Goal: Transaction & Acquisition: Purchase product/service

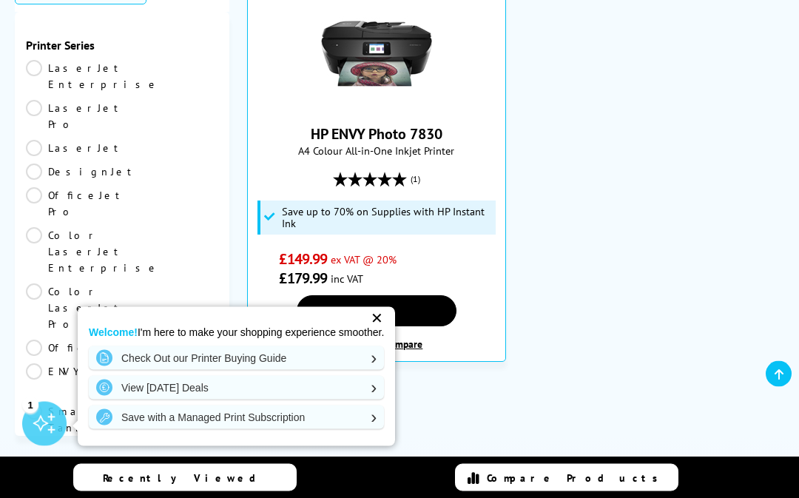
scroll to position [442, 0]
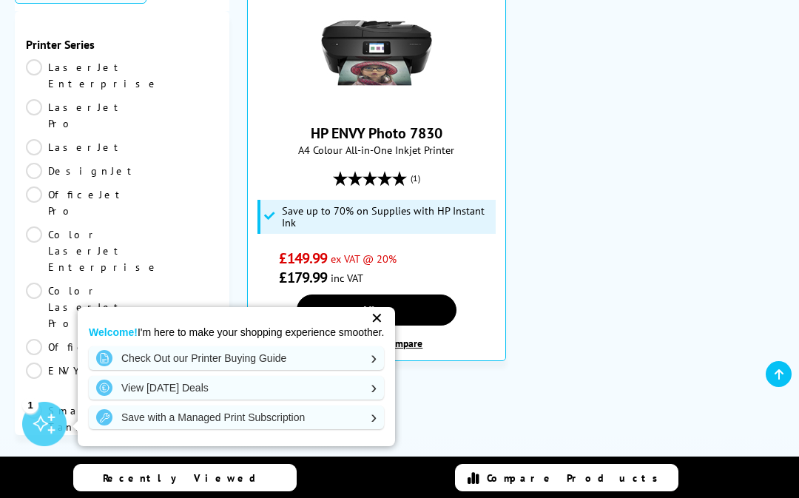
click at [389, 295] on link "View" at bounding box center [377, 310] width 160 height 31
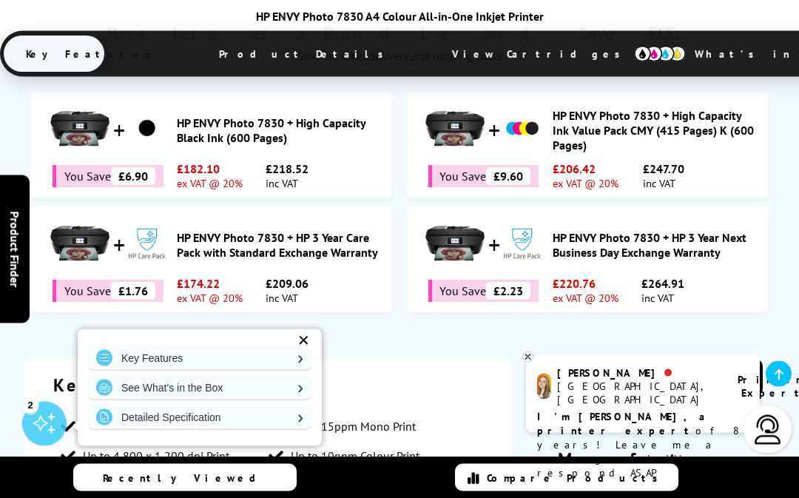
scroll to position [962, 0]
